Goal: Find specific page/section: Locate a particular part of the current website

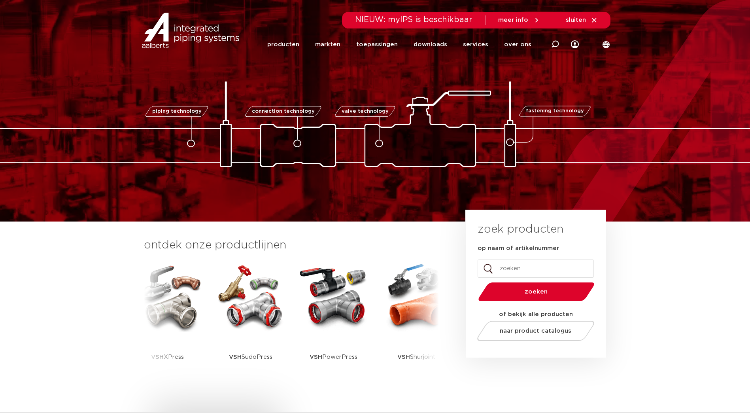
click at [518, 269] on input "op naam of artikelnummer" at bounding box center [536, 268] width 116 height 18
paste input "1V500029001"
type input "1V500029001"
click at [539, 293] on span "zoeken" at bounding box center [537, 292] width 76 height 6
